Goal: Browse casually

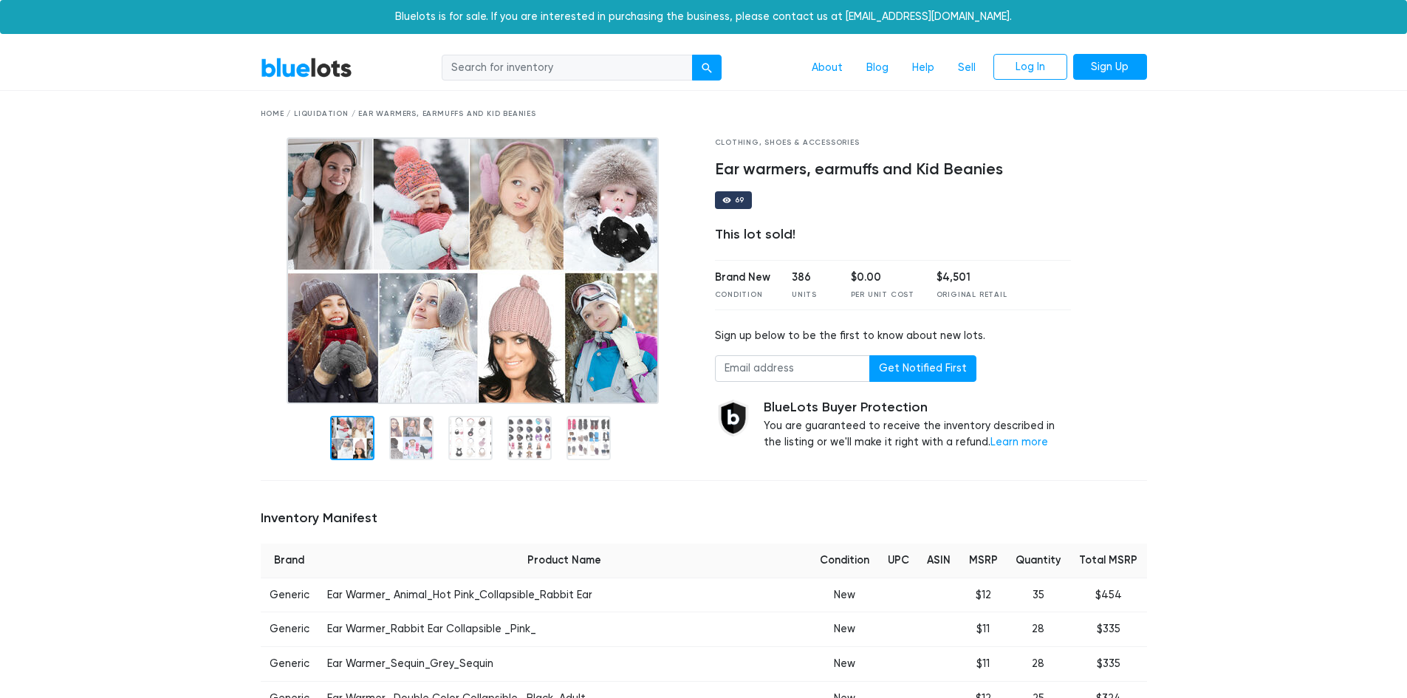
click at [322, 66] on link "BlueLots" at bounding box center [307, 67] width 92 height 21
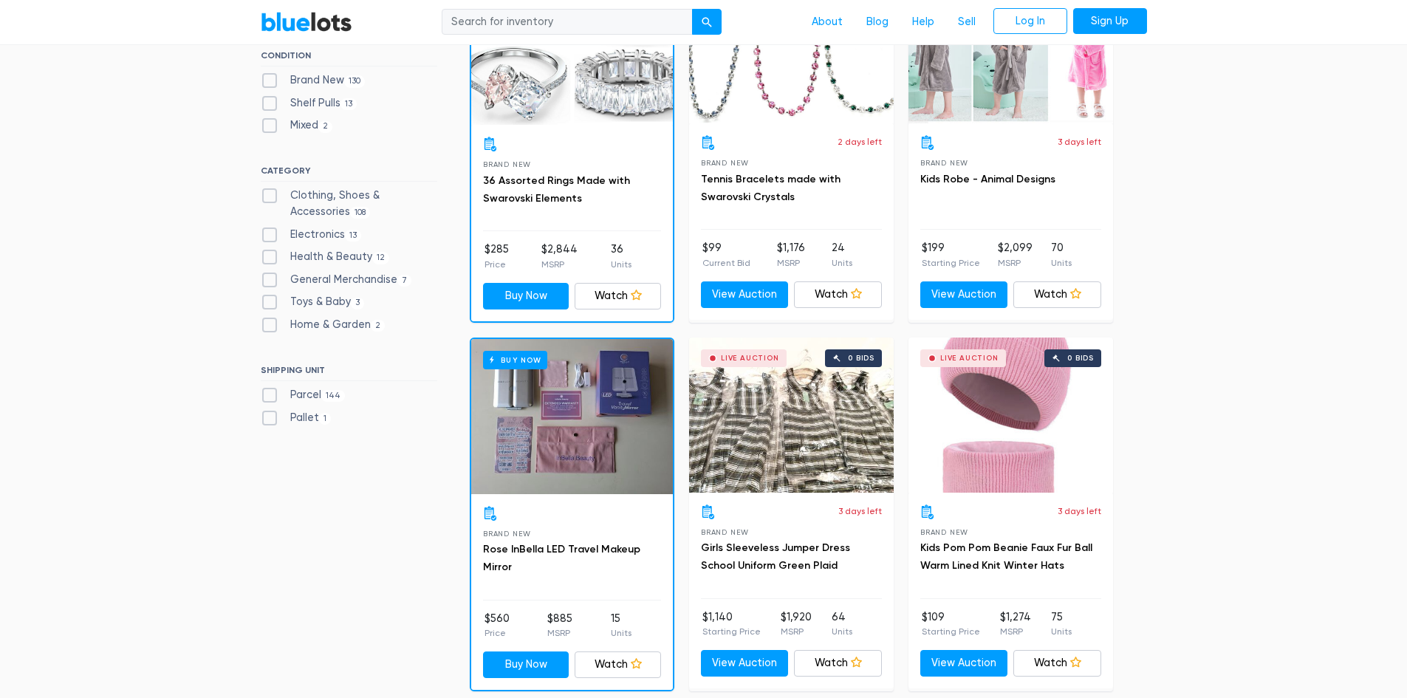
scroll to position [517, 0]
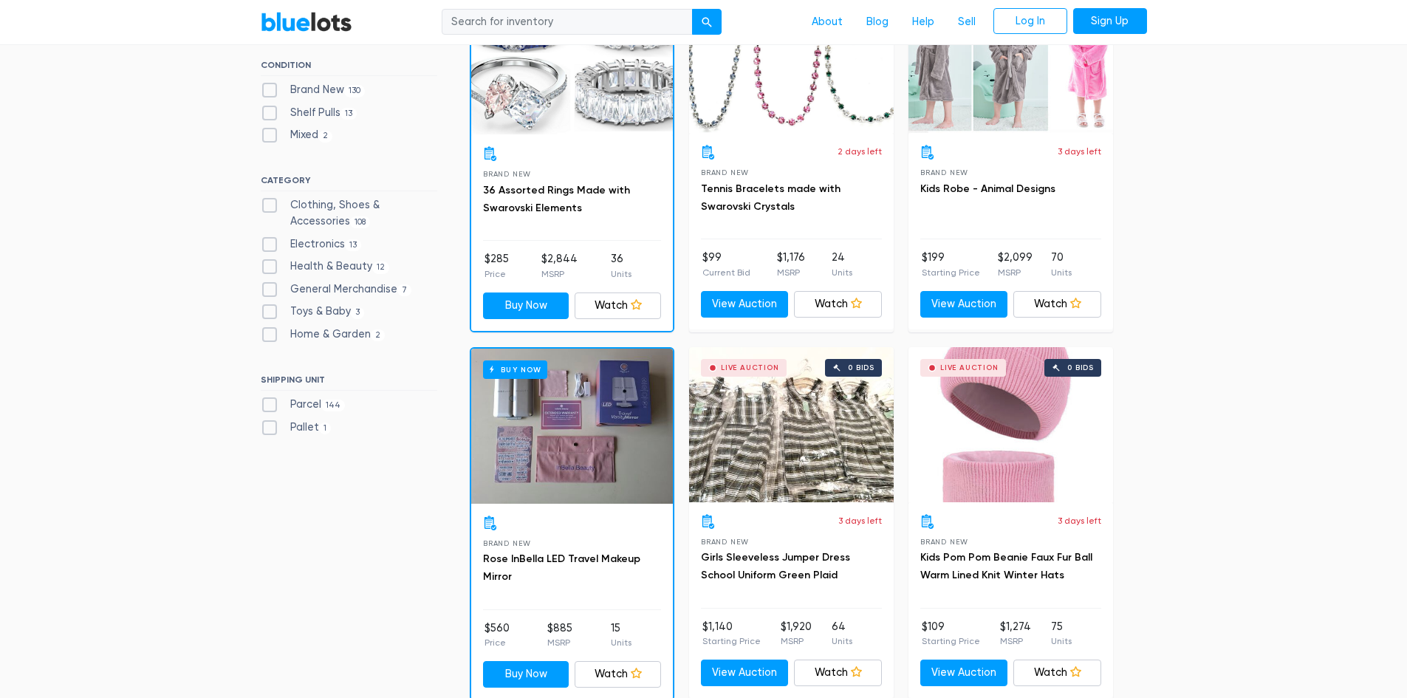
click at [526, 462] on div "Buy Now" at bounding box center [572, 426] width 202 height 155
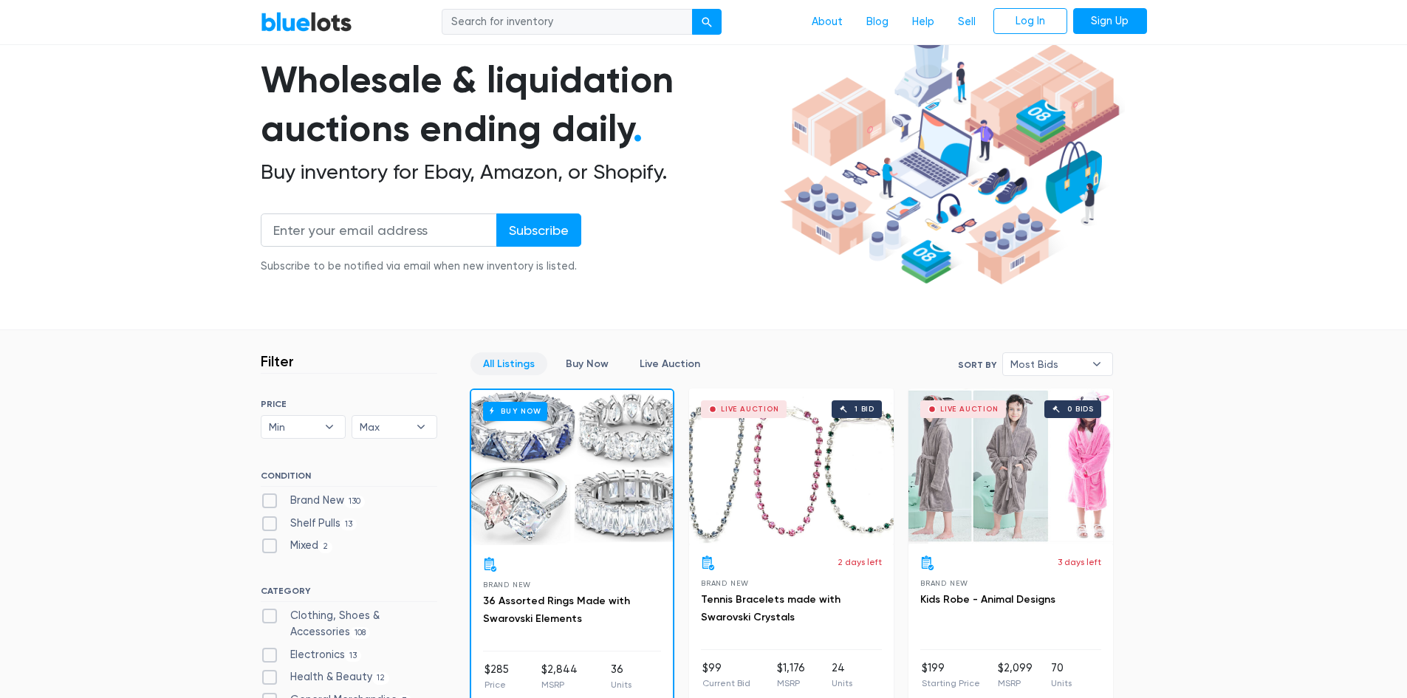
scroll to position [0, 0]
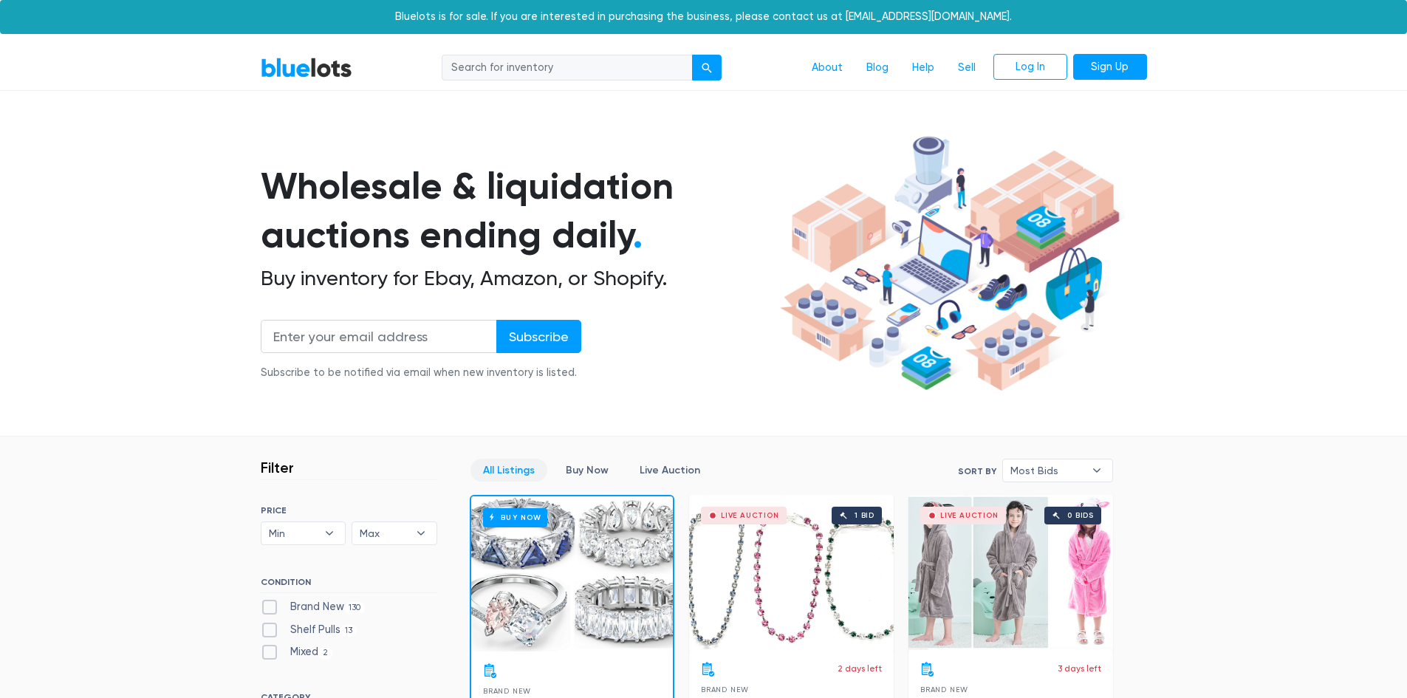
click at [649, 557] on div "Buy Now" at bounding box center [572, 573] width 202 height 155
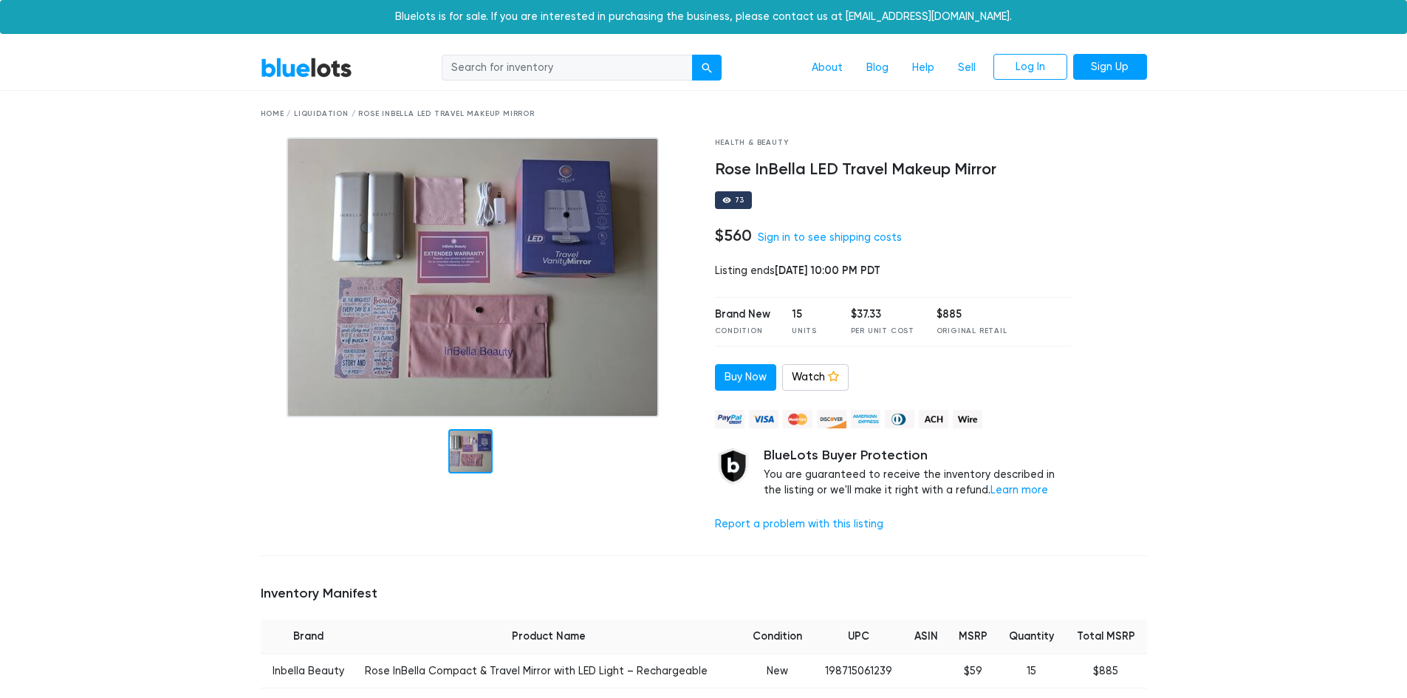
click at [501, 359] on img at bounding box center [473, 277] width 372 height 280
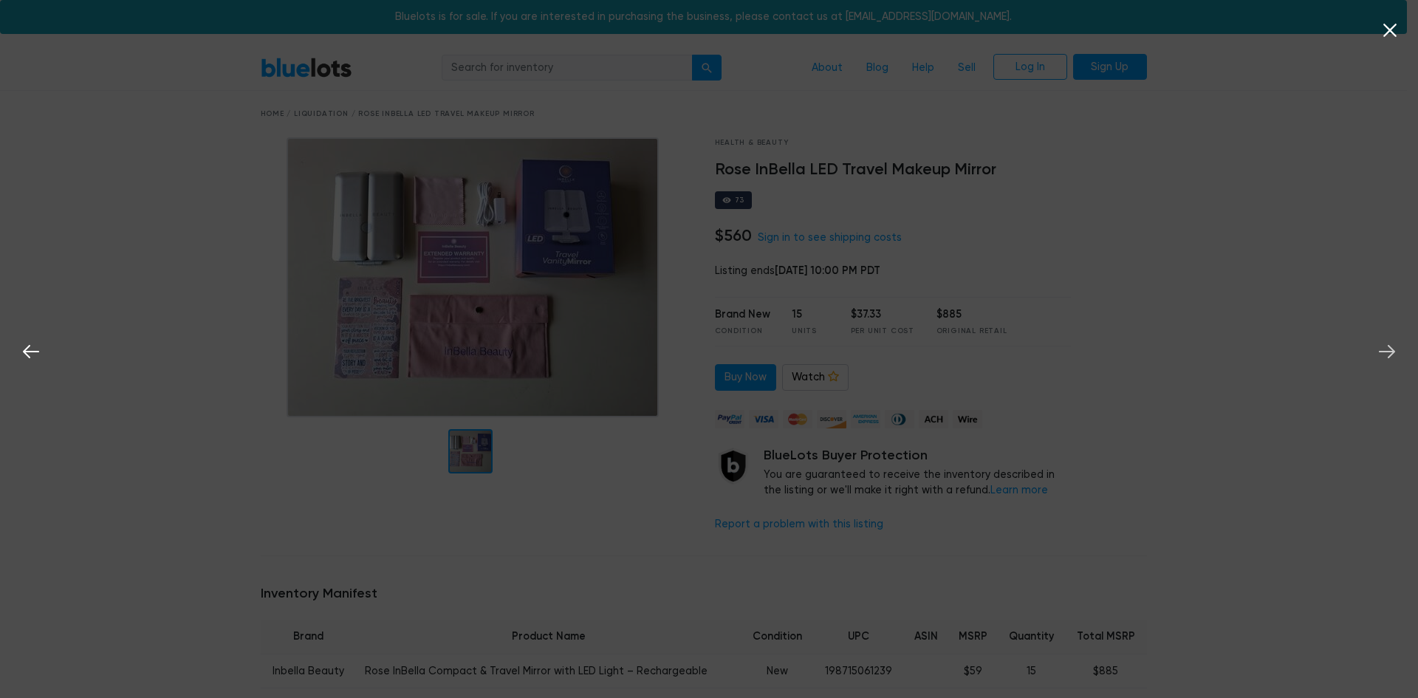
click at [1380, 356] on icon at bounding box center [1387, 352] width 22 height 22
click at [1397, 24] on icon at bounding box center [1390, 30] width 22 height 22
click at [1388, 35] on icon at bounding box center [1390, 30] width 22 height 22
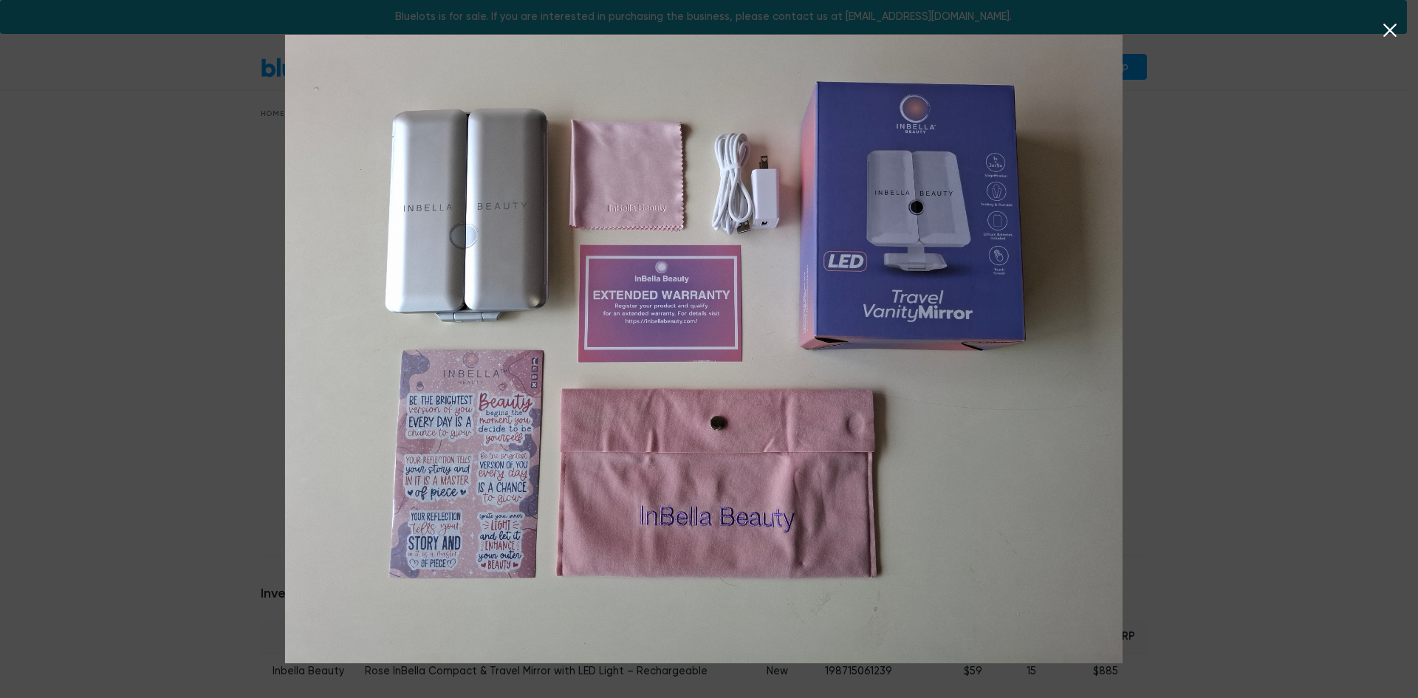
click at [1392, 27] on icon at bounding box center [1390, 30] width 22 height 22
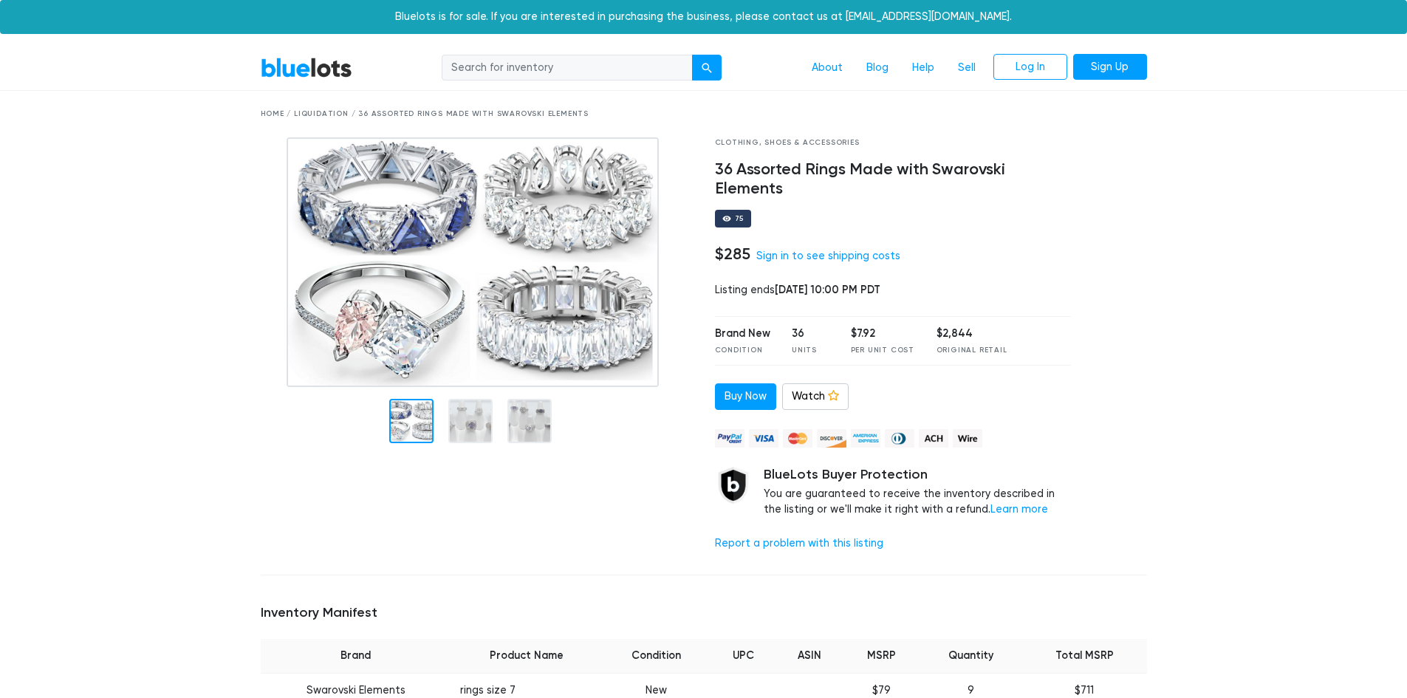
click at [287, 76] on link "BlueLots" at bounding box center [307, 67] width 92 height 21
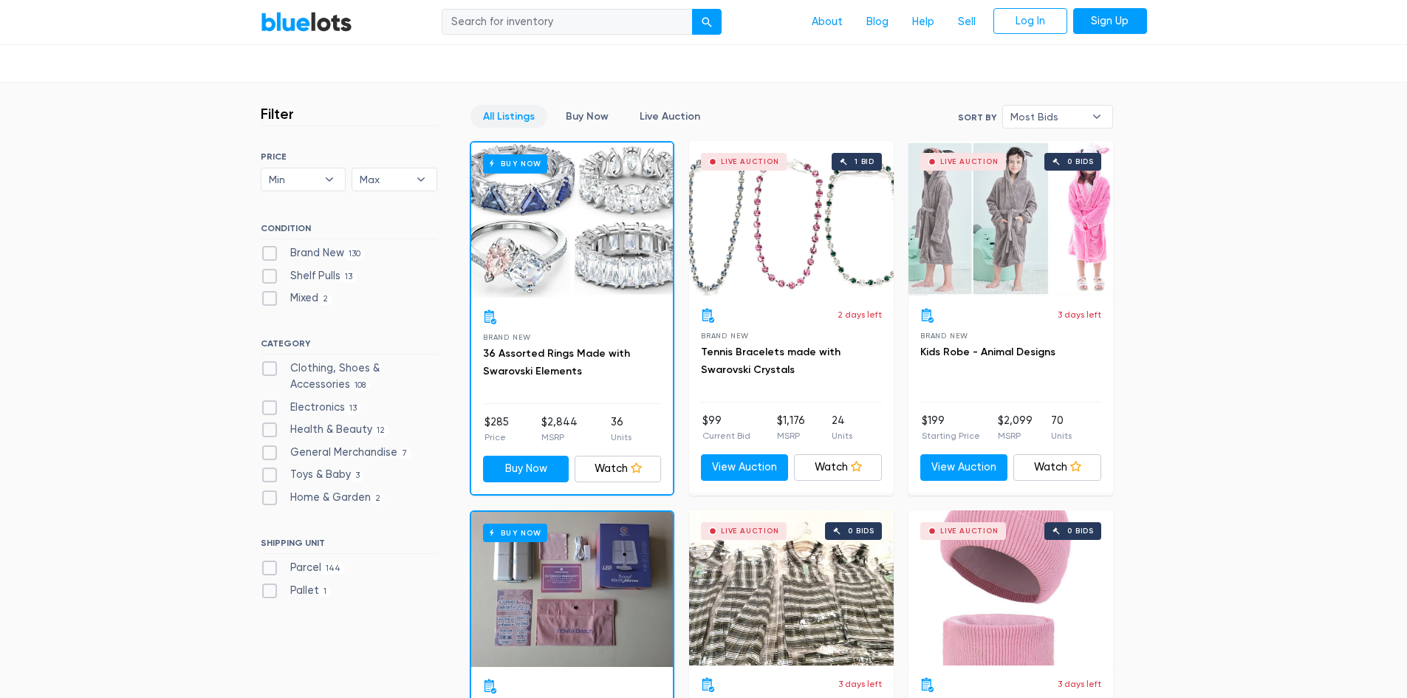
scroll to position [369, 0]
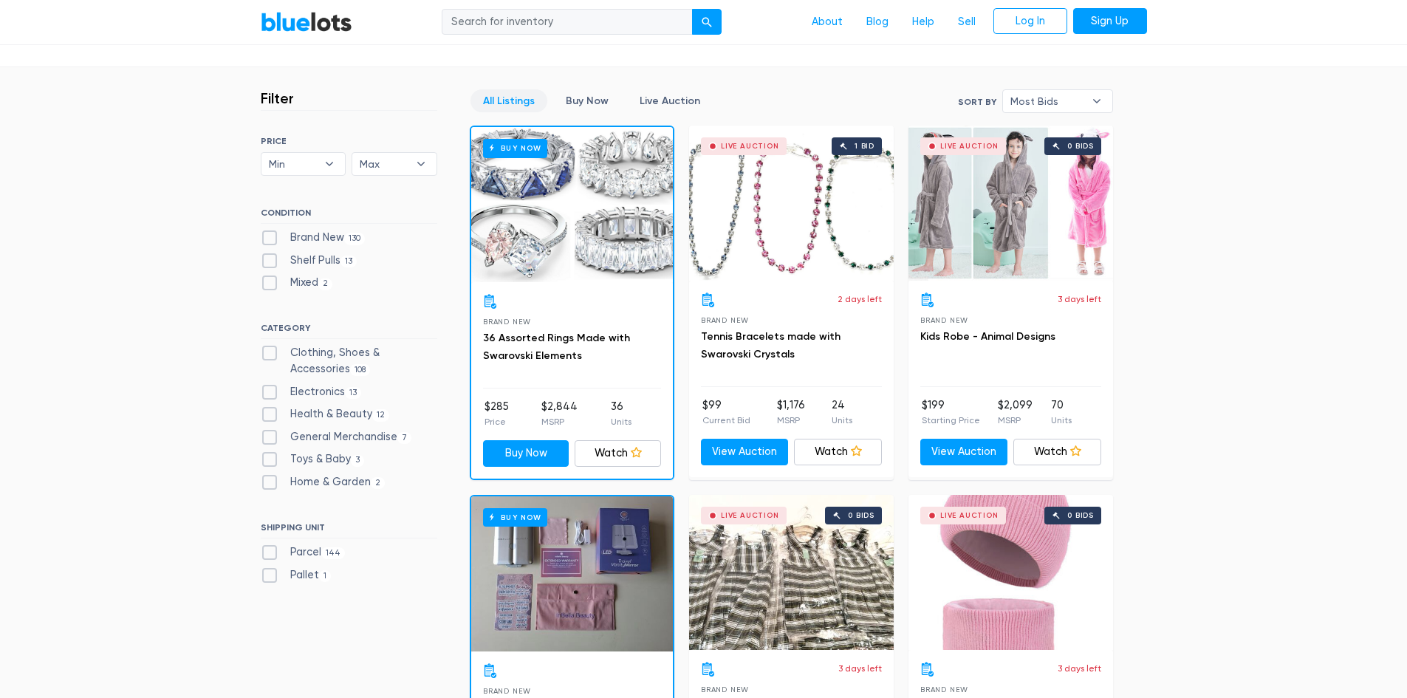
click at [817, 225] on div "Live Auction 1 bid" at bounding box center [791, 203] width 205 height 155
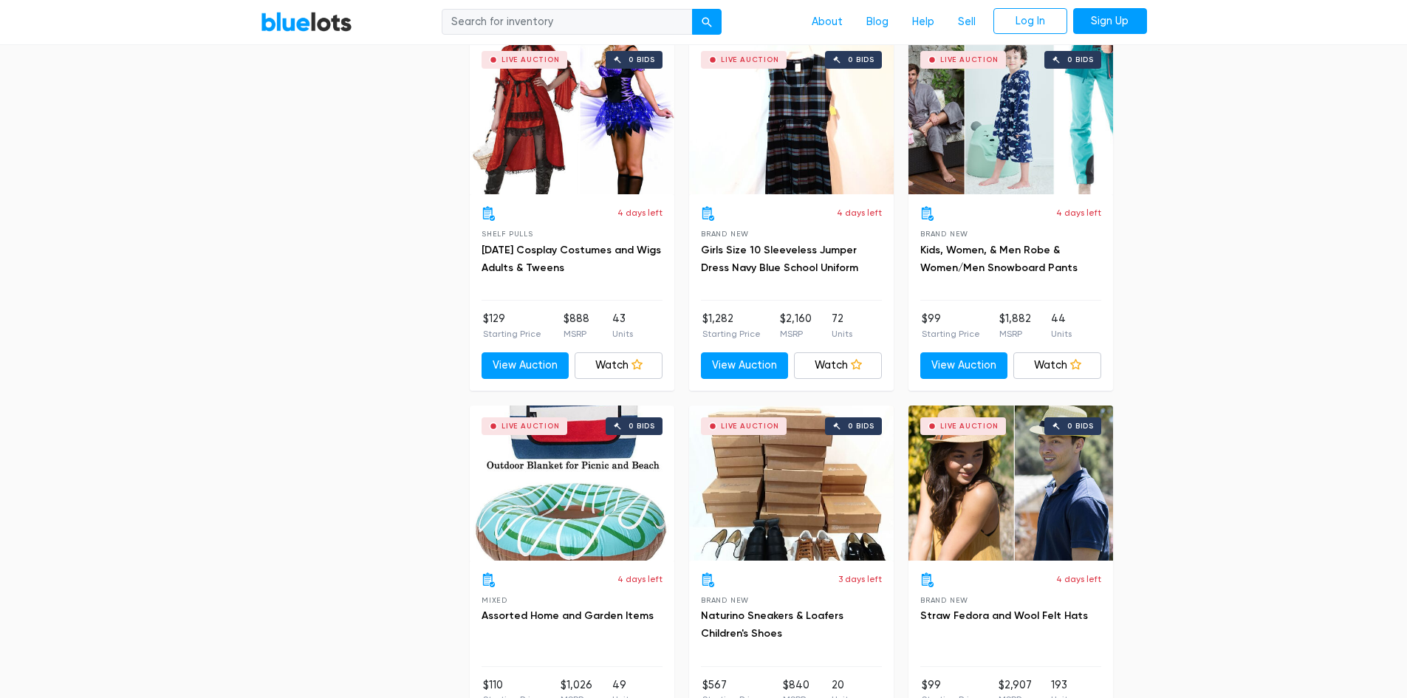
scroll to position [3398, 0]
click at [1056, 137] on div "Live Auction 0 bids" at bounding box center [1011, 115] width 205 height 155
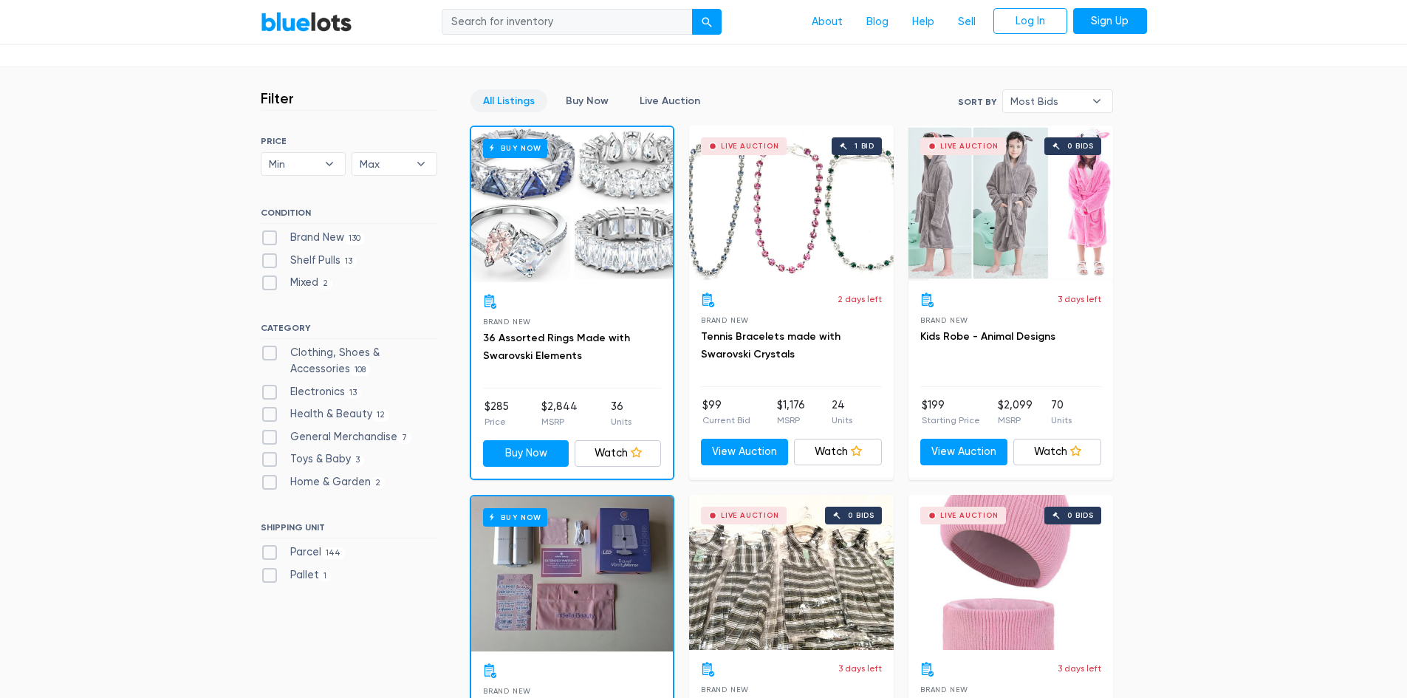
scroll to position [0, 0]
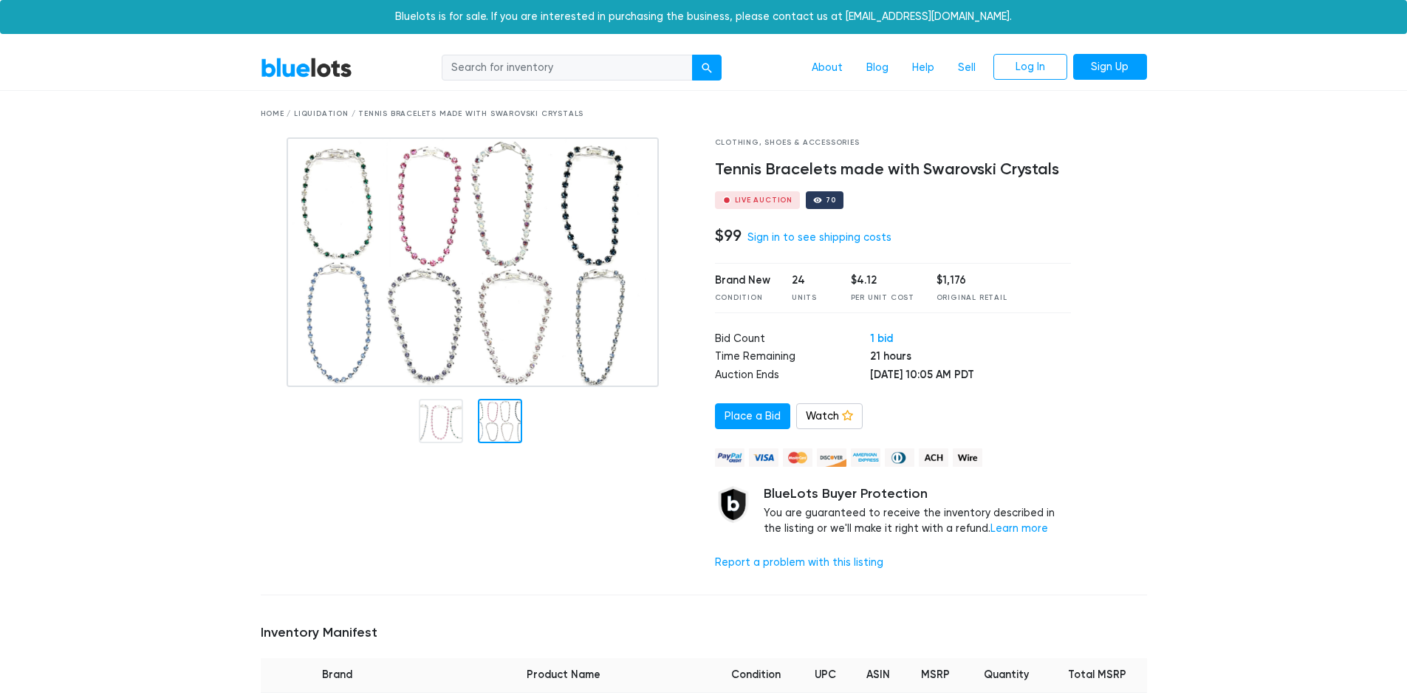
click at [502, 412] on div at bounding box center [500, 421] width 44 height 44
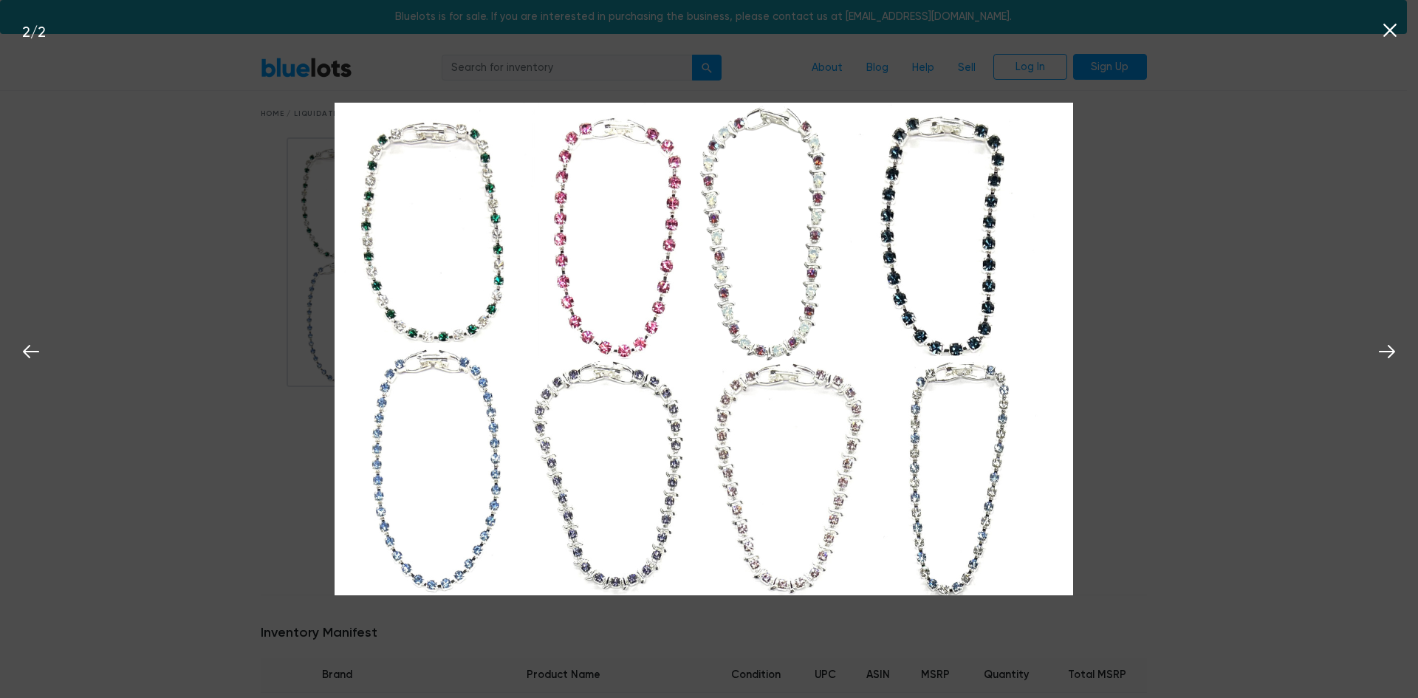
click at [167, 161] on div "2 / 2" at bounding box center [709, 349] width 1418 height 698
